Goal: Task Accomplishment & Management: Manage account settings

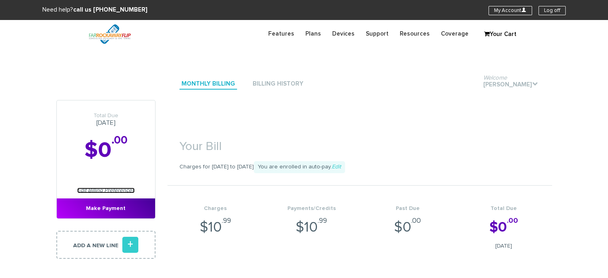
click at [126, 190] on link "Edit Billing Preferences" at bounding box center [106, 191] width 58 height 6
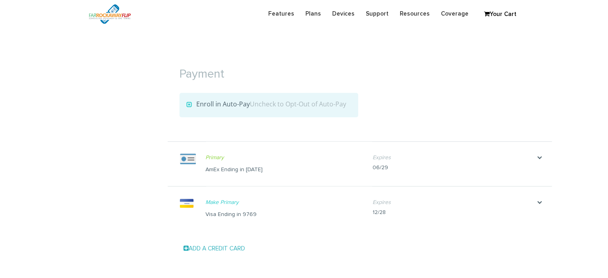
scroll to position [826, 0]
click at [537, 201] on icon "." at bounding box center [540, 203] width 24 height 8
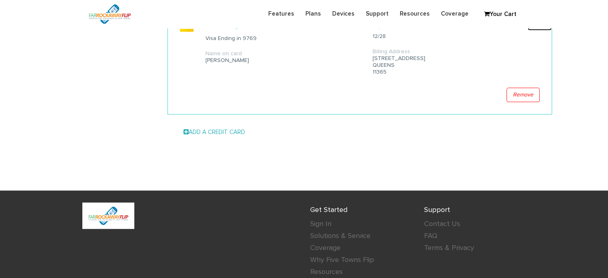
scroll to position [1026, 0]
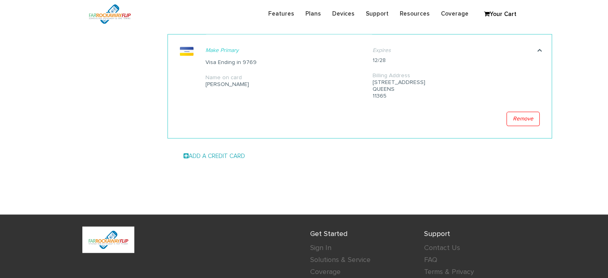
scroll to position [906, 0]
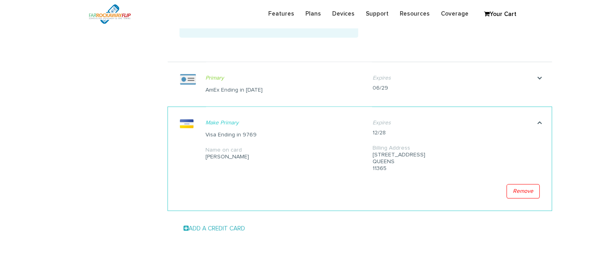
click at [380, 178] on div "Expires 12/28 Billing Address 69-77 184 street QUEENS 11365" at bounding box center [456, 145] width 167 height 77
drag, startPoint x: 228, startPoint y: 165, endPoint x: 239, endPoint y: 156, distance: 14.4
click at [229, 165] on div "Primary Make Primary Visa Ending in 9769 Name on card Esther Sulimanov" at bounding box center [289, 140] width 167 height 66
click at [541, 123] on icon "." at bounding box center [540, 123] width 24 height 8
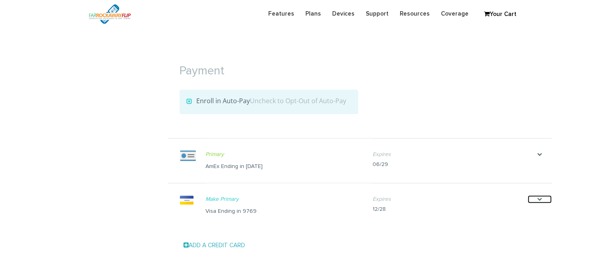
scroll to position [840, 0]
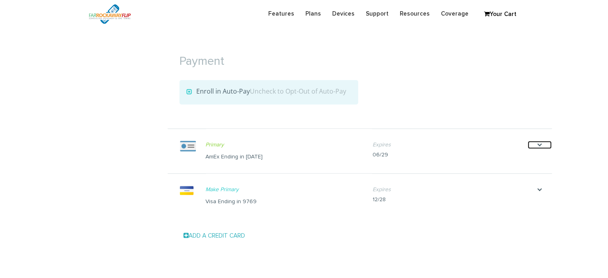
click at [539, 144] on icon "." at bounding box center [540, 145] width 24 height 8
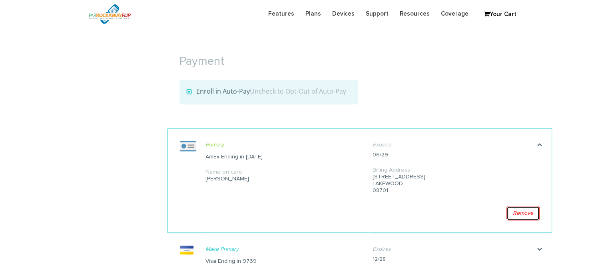
click at [522, 212] on link "Remove" at bounding box center [523, 213] width 33 height 14
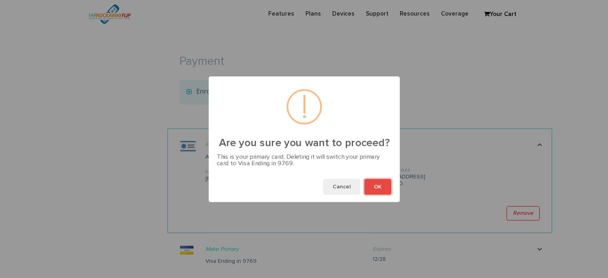
drag, startPoint x: 383, startPoint y: 186, endPoint x: 457, endPoint y: 183, distance: 74.4
click at [457, 183] on div "Are you sure you want to proceed? This is your primary card, Deleting it will s…" at bounding box center [304, 139] width 608 height 278
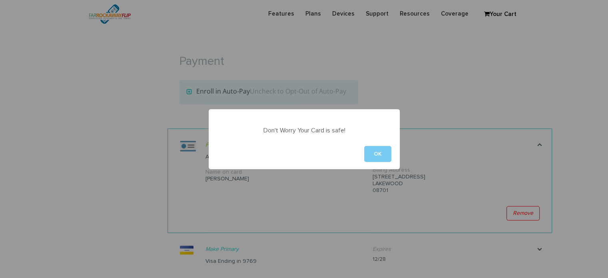
click at [377, 153] on button "OK" at bounding box center [377, 154] width 27 height 16
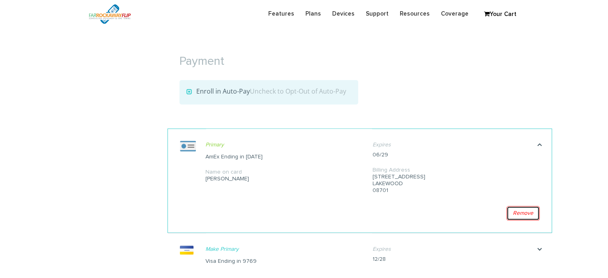
click at [528, 209] on link "Remove" at bounding box center [523, 213] width 33 height 14
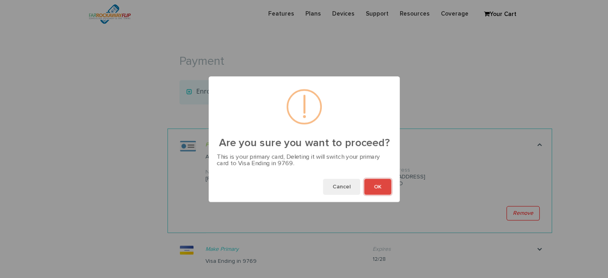
click at [372, 182] on button "OK" at bounding box center [377, 187] width 27 height 16
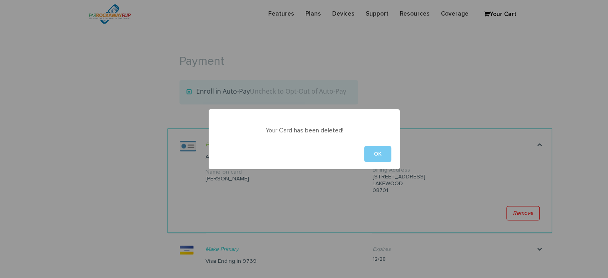
click at [383, 155] on button "OK" at bounding box center [377, 154] width 27 height 16
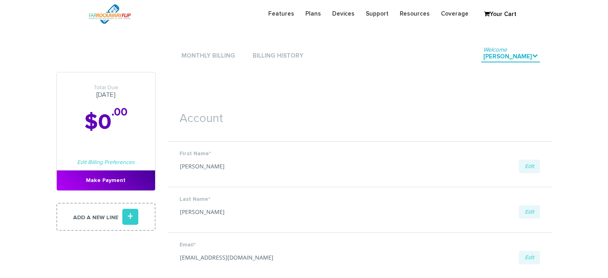
scroll to position [826, 0]
